Goal: Check status: Check status

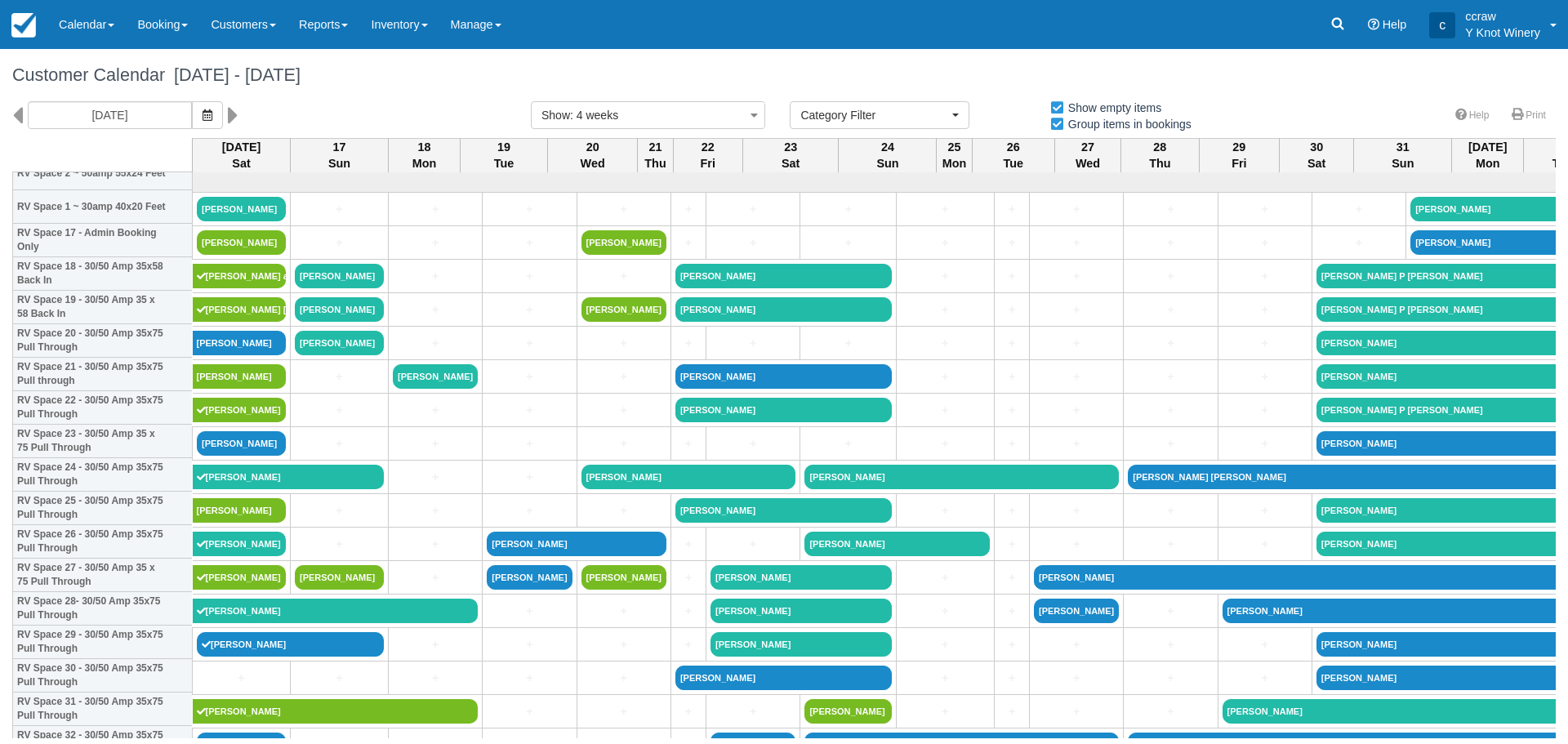
select select
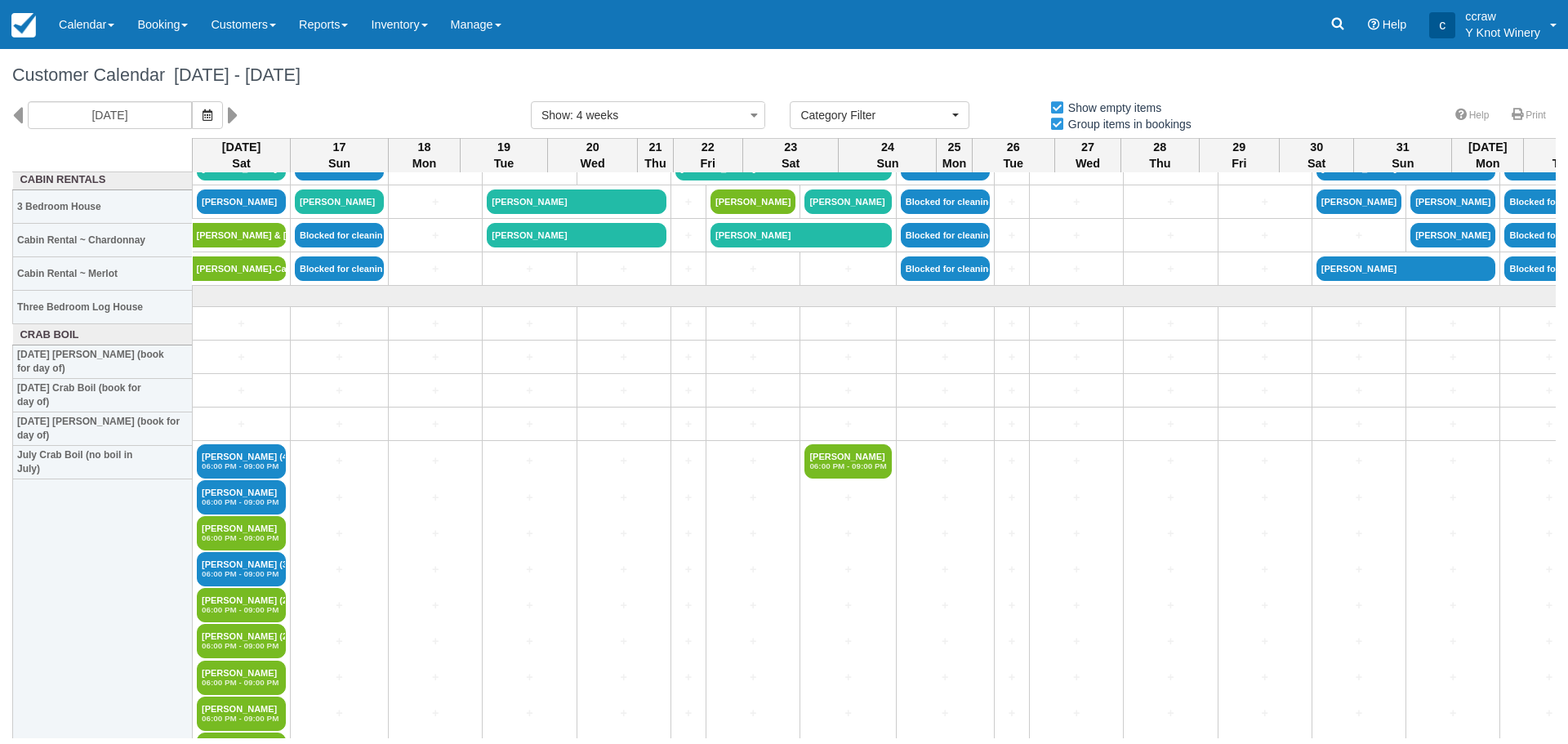
scroll to position [2043, 0]
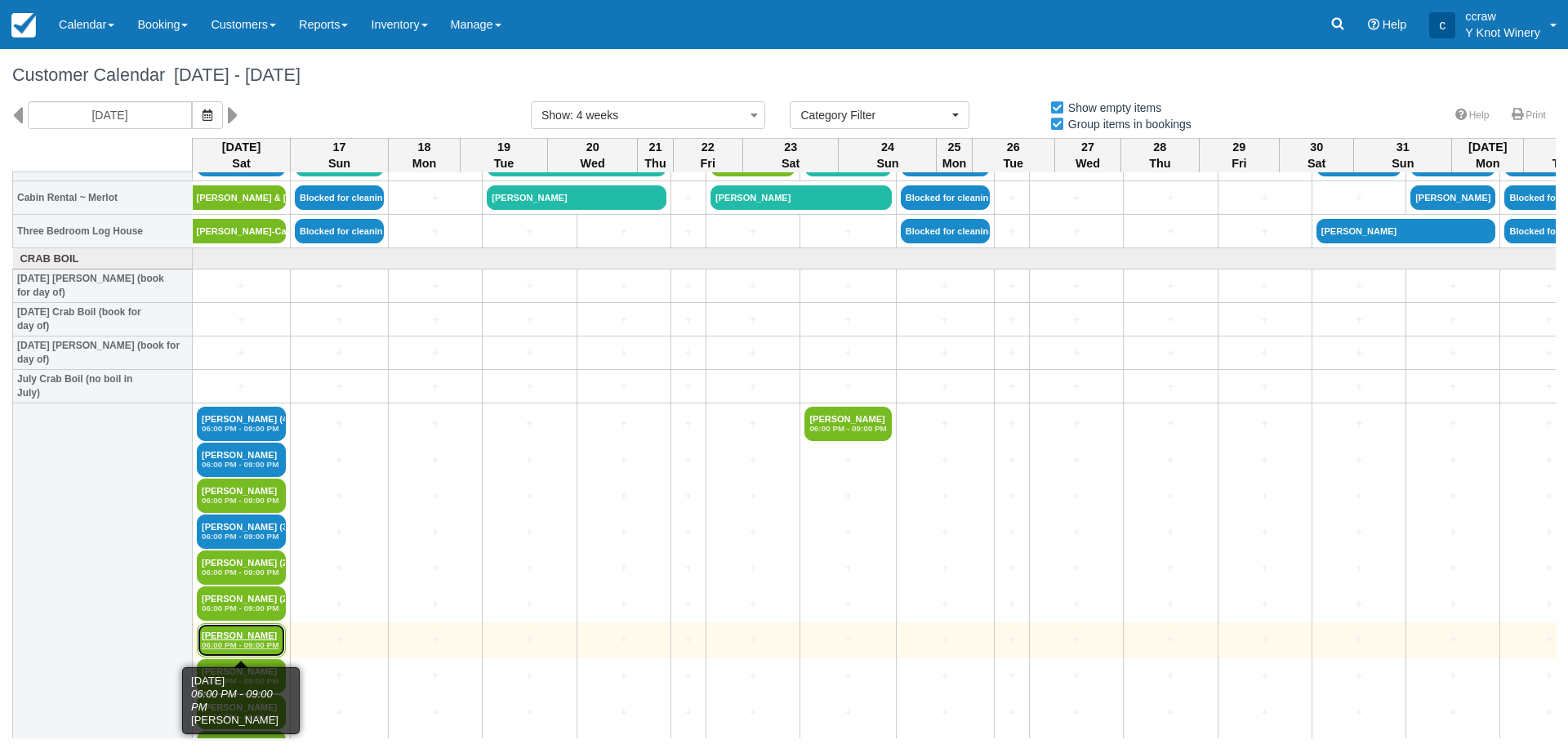
click at [235, 647] on em "06:00 PM - 09:00 PM" at bounding box center [240, 646] width 79 height 10
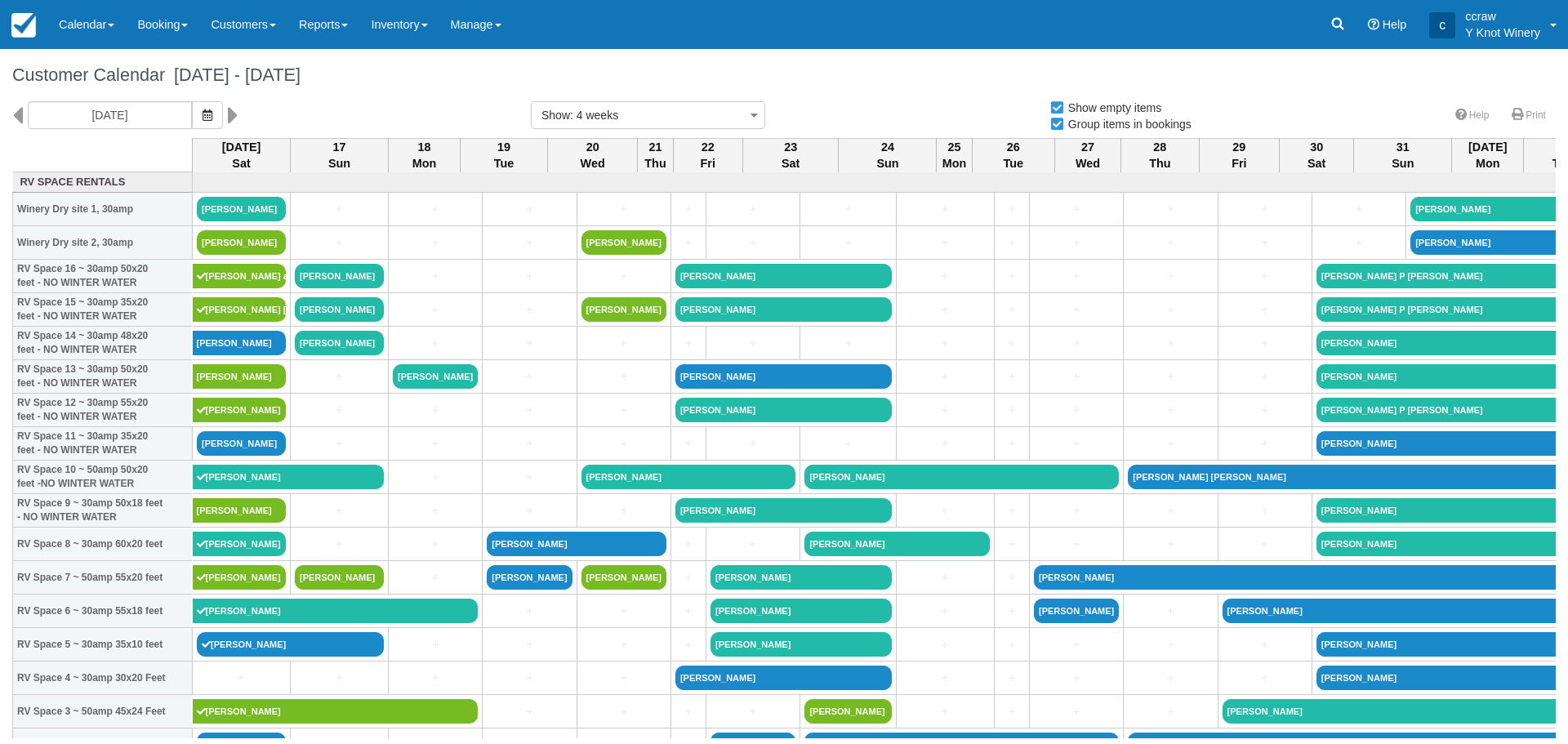
select select
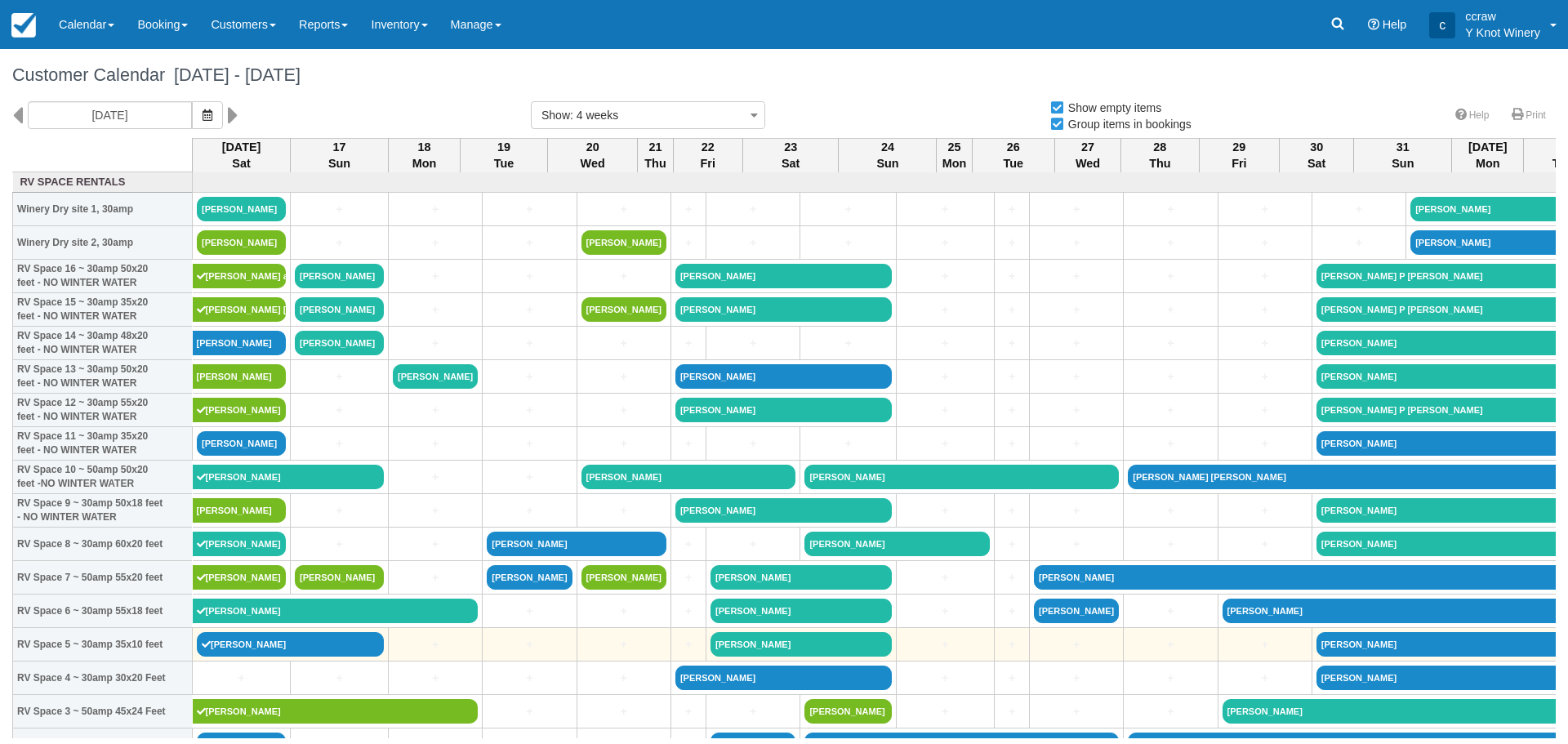
select select
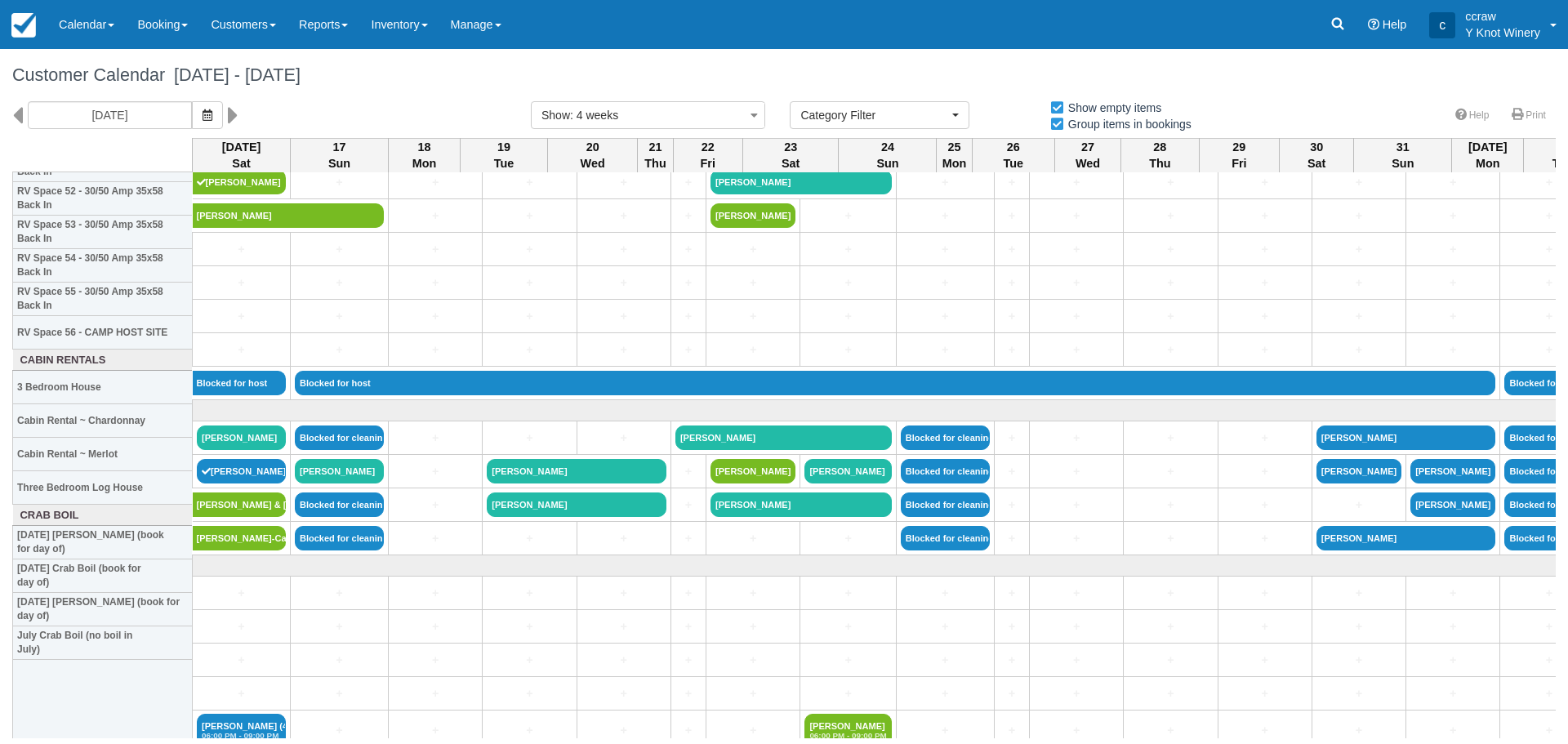
scroll to position [1798, 0]
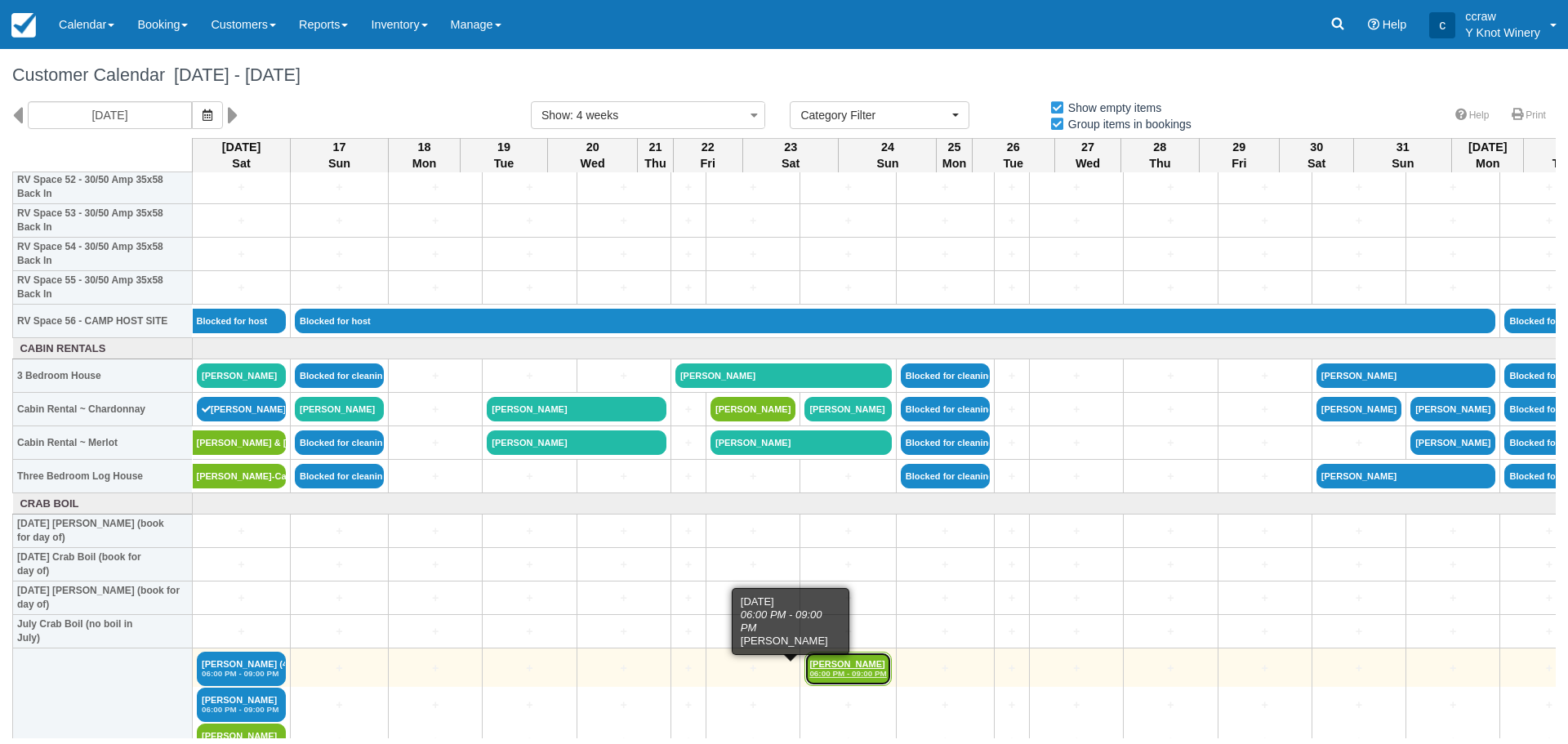
click at [805, 660] on link "Katie Castillo 06:00 PM - 09:00 PM" at bounding box center [847, 669] width 87 height 34
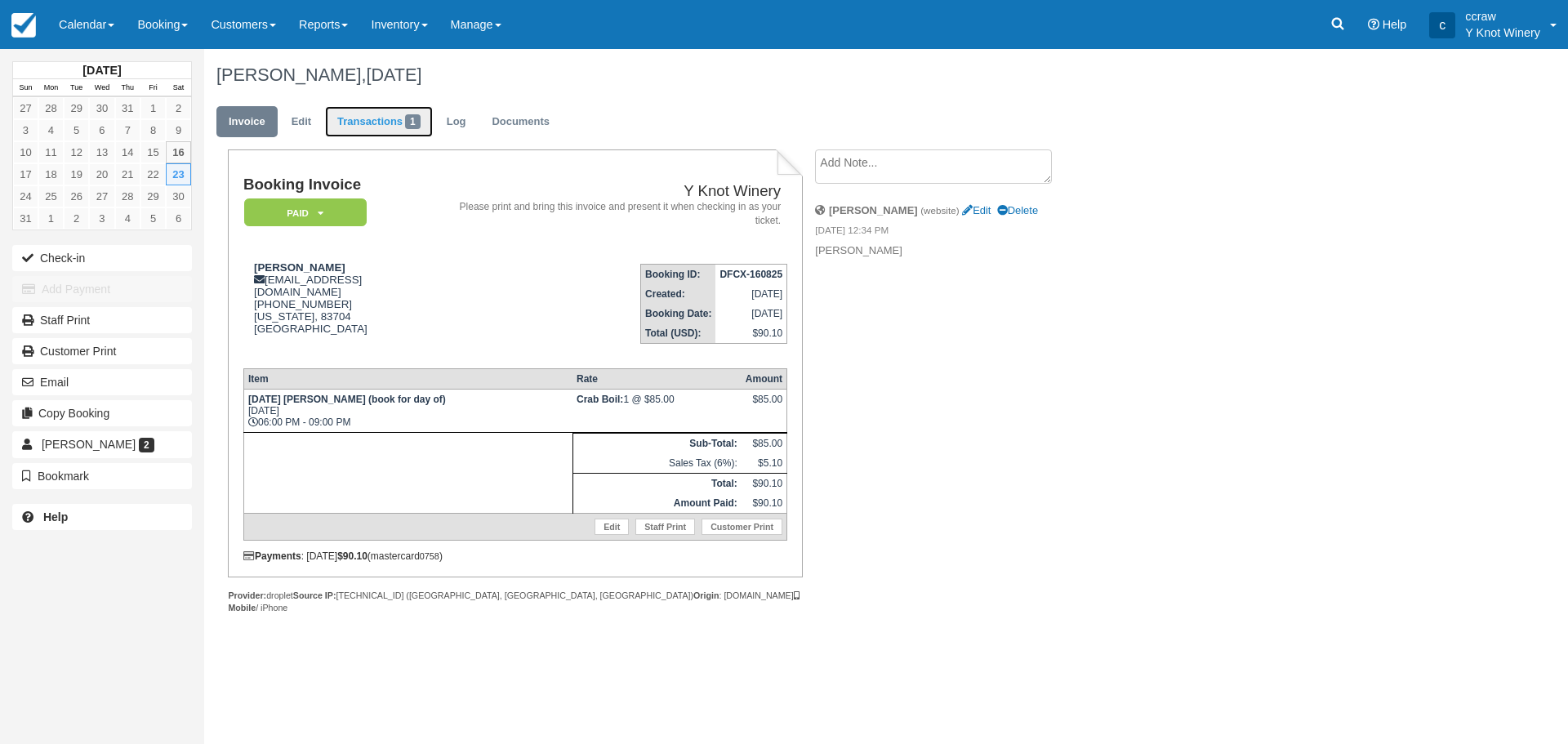
click at [386, 131] on link "Transactions 1" at bounding box center [379, 122] width 108 height 32
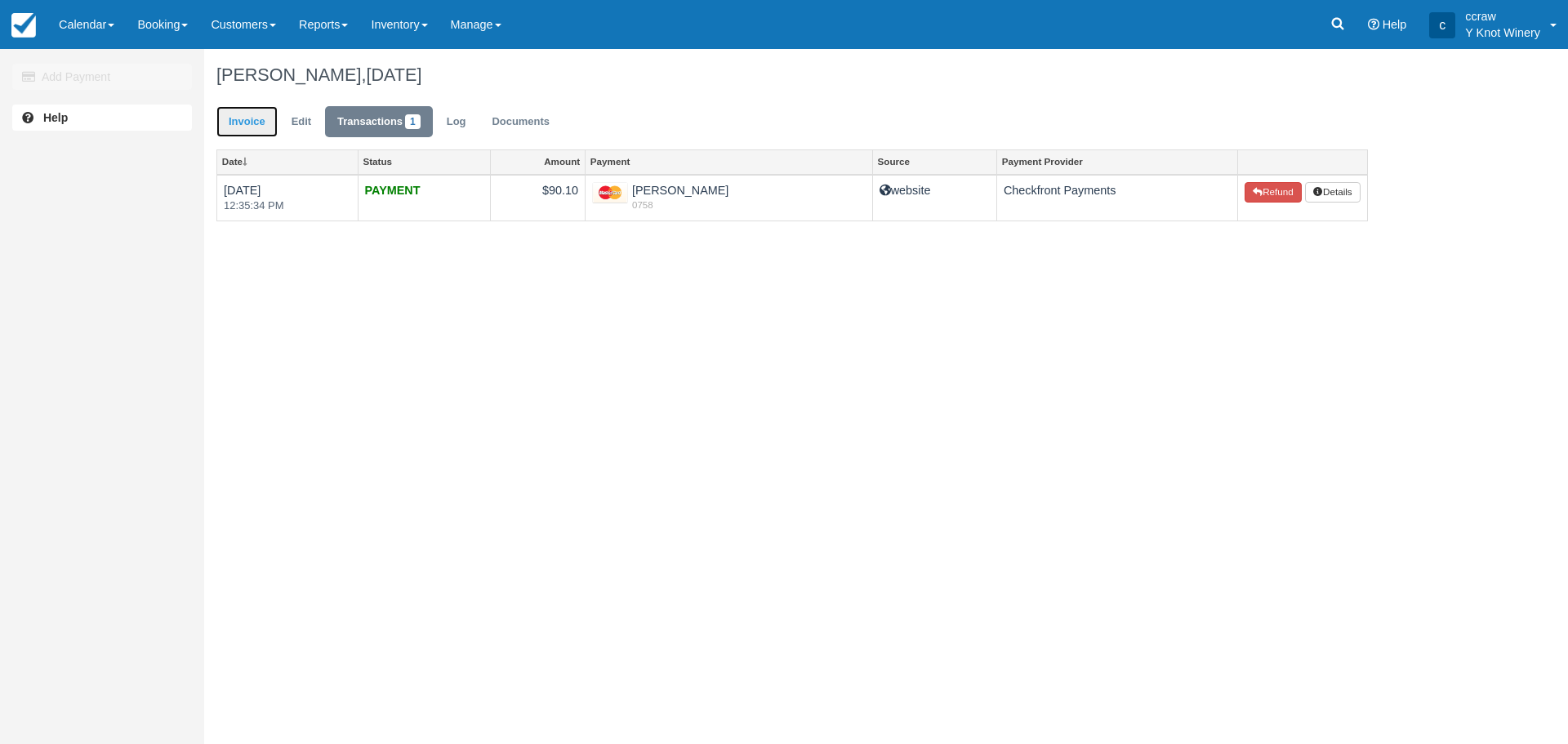
click at [254, 121] on link "Invoice" at bounding box center [246, 122] width 61 height 32
